Goal: Navigation & Orientation: Find specific page/section

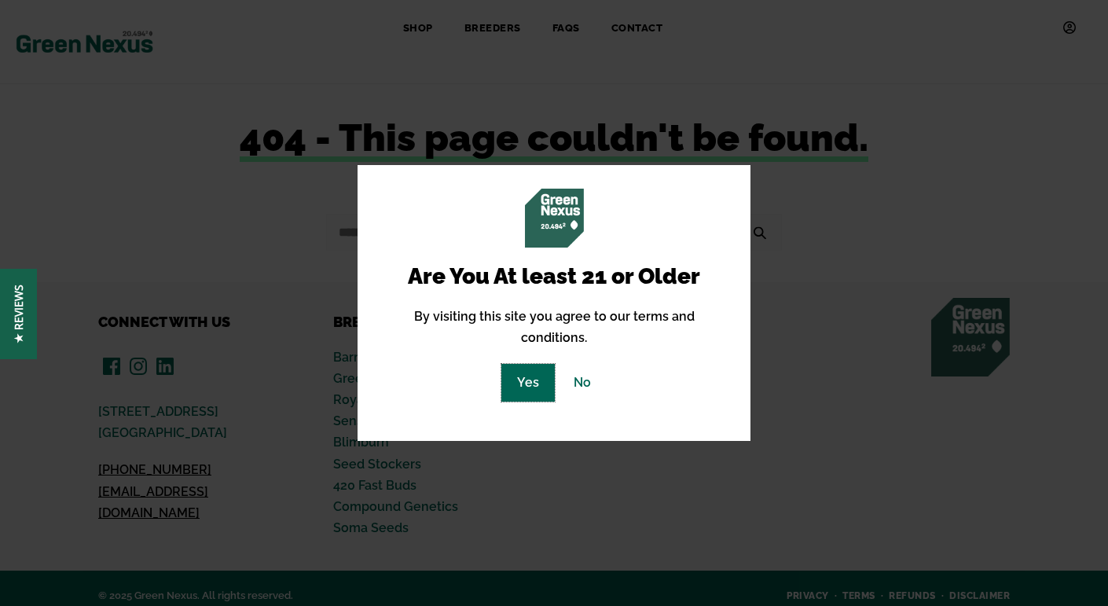
click at [537, 380] on link "Yes" at bounding box center [527, 382] width 53 height 37
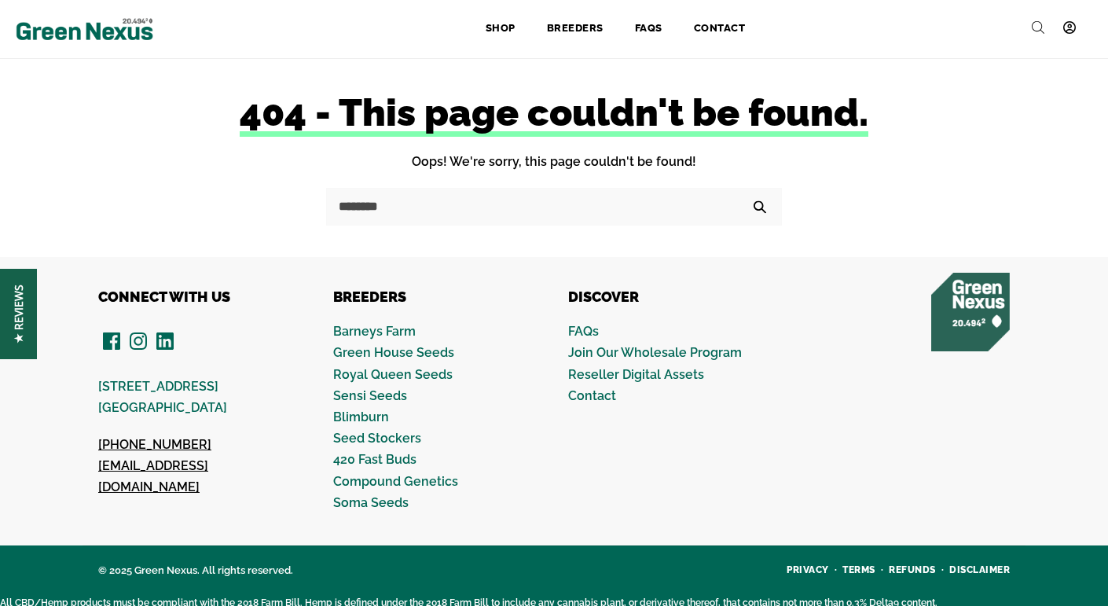
click at [409, 207] on input "Search for: Search" at bounding box center [554, 206] width 456 height 37
type input "********"
click at [746, 188] on button "Search" at bounding box center [760, 206] width 28 height 37
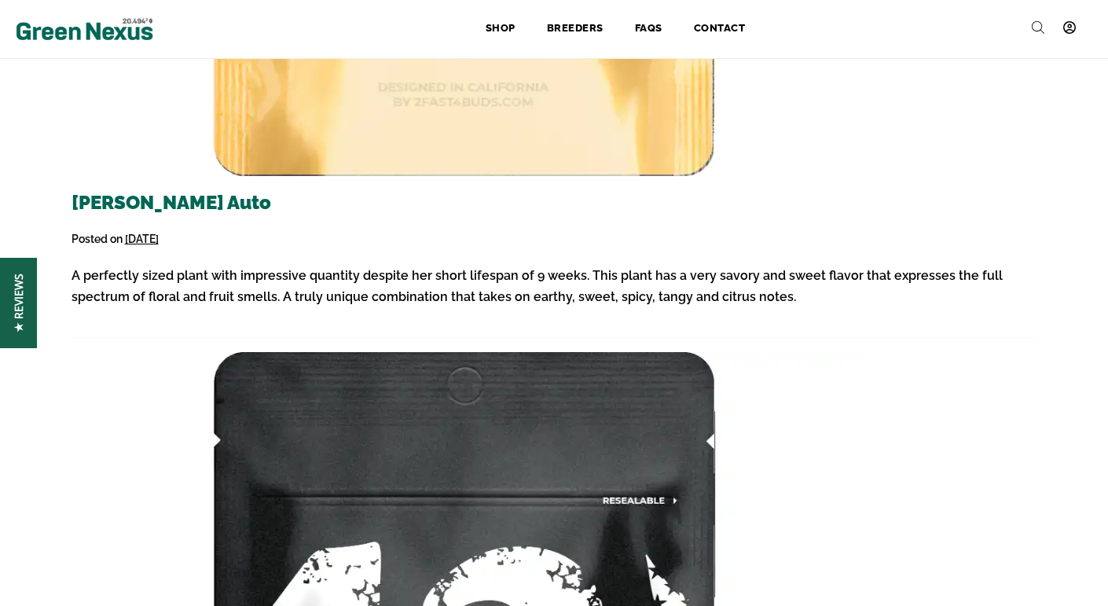
scroll to position [1447, 0]
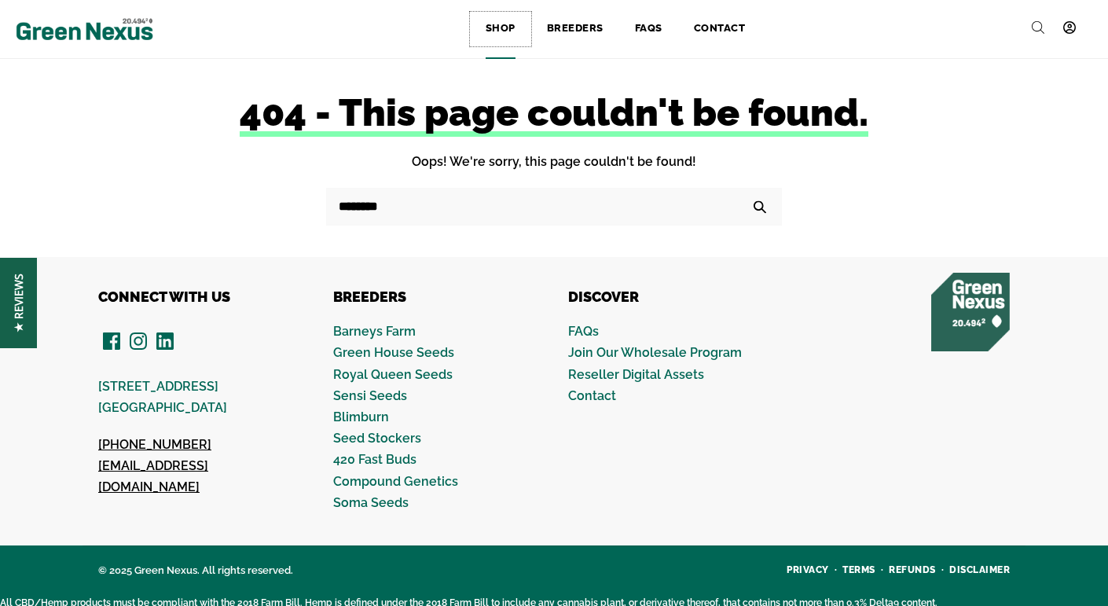
click at [509, 28] on link "Shop" at bounding box center [500, 29] width 61 height 35
